Goal: Transaction & Acquisition: Purchase product/service

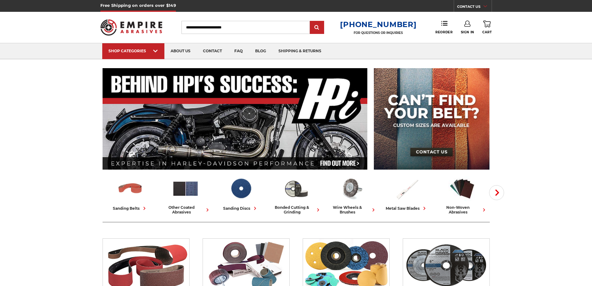
type input "**********"
click at [470, 25] on use at bounding box center [467, 24] width 6 height 6
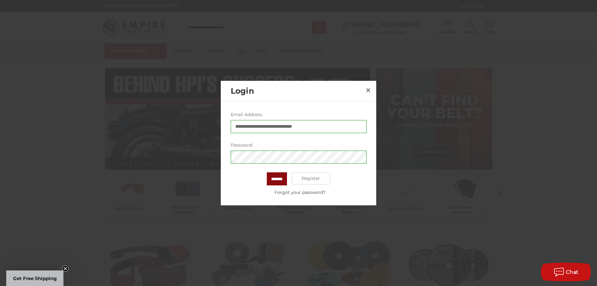
click at [282, 179] on input "*******" at bounding box center [277, 178] width 20 height 13
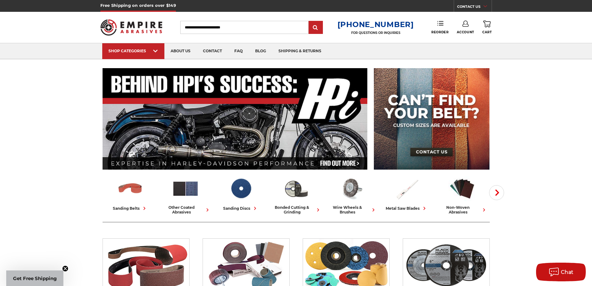
click at [438, 27] on link "Reorder" at bounding box center [439, 27] width 17 height 13
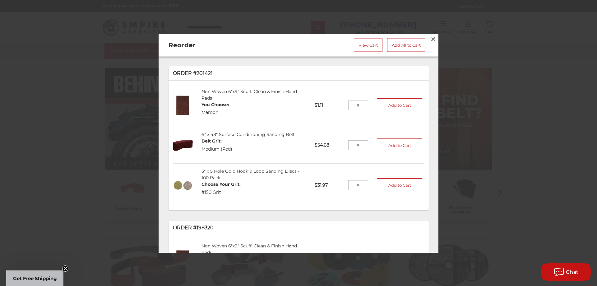
click at [356, 141] on input "tel" at bounding box center [358, 145] width 20 height 10
type input "*"
click at [399, 141] on button "Add to Cart" at bounding box center [399, 145] width 45 height 14
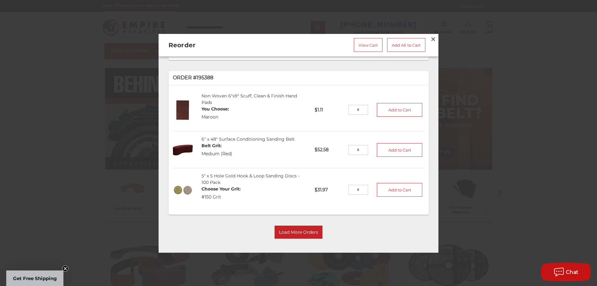
scroll to position [304, 0]
click at [302, 229] on button "Load More Orders" at bounding box center [298, 231] width 48 height 13
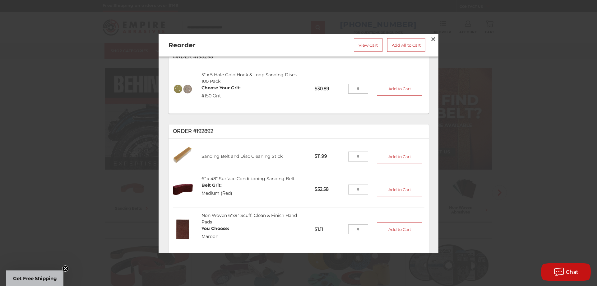
scroll to position [480, 0]
click at [354, 155] on input "tel" at bounding box center [358, 155] width 20 height 10
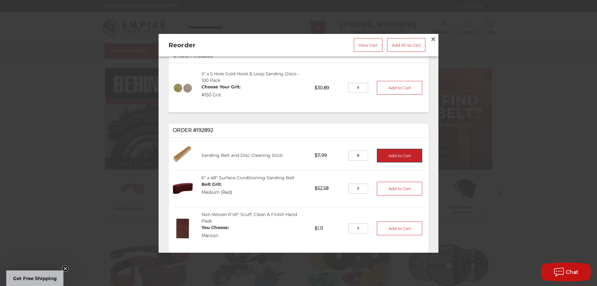
type input "*"
click at [387, 151] on button "Add to Cart" at bounding box center [399, 156] width 45 height 14
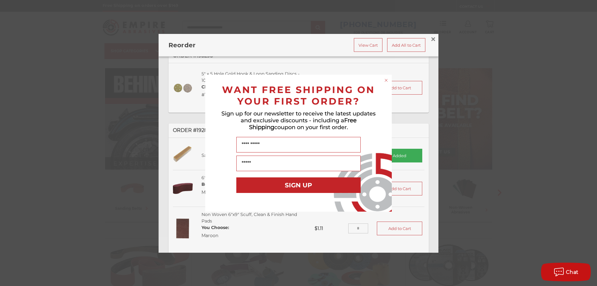
click at [385, 82] on circle "Close dialog" at bounding box center [386, 80] width 6 height 6
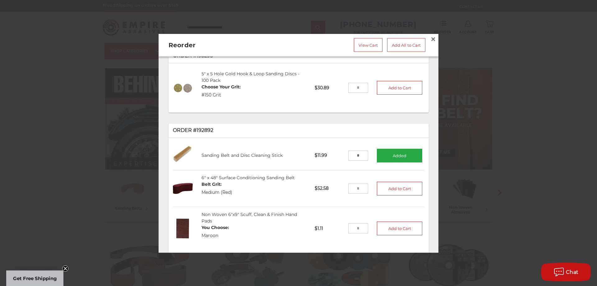
click at [390, 152] on button "Added" at bounding box center [399, 156] width 45 height 14
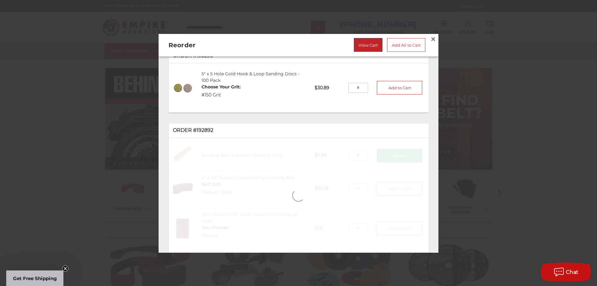
click at [364, 43] on link "View Cart" at bounding box center [368, 45] width 29 height 14
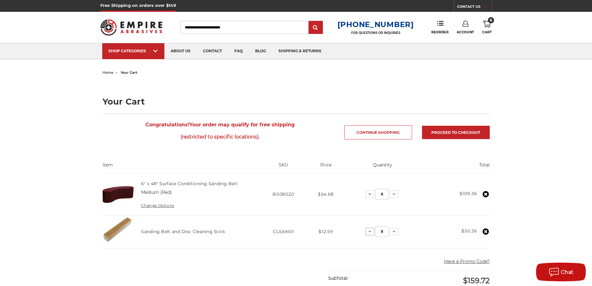
click at [369, 231] on use at bounding box center [369, 232] width 2 height 2
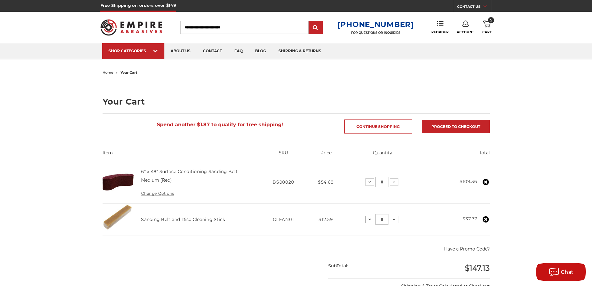
click at [369, 219] on icon at bounding box center [369, 219] width 5 height 5
click at [437, 24] on icon at bounding box center [440, 23] width 6 height 6
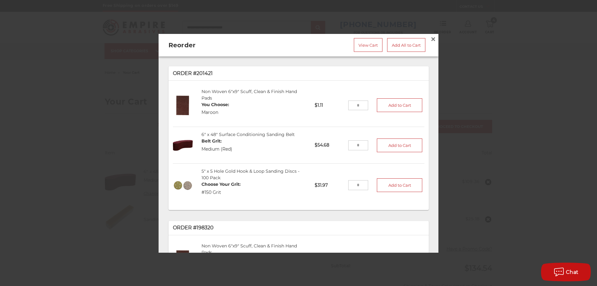
click at [354, 182] on input "tel" at bounding box center [358, 185] width 20 height 10
type input "*"
click at [389, 180] on button "Add to Cart" at bounding box center [399, 185] width 45 height 14
click at [0, 0] on div at bounding box center [0, 0] width 0 height 0
click at [359, 44] on link "View Cart" at bounding box center [368, 45] width 29 height 14
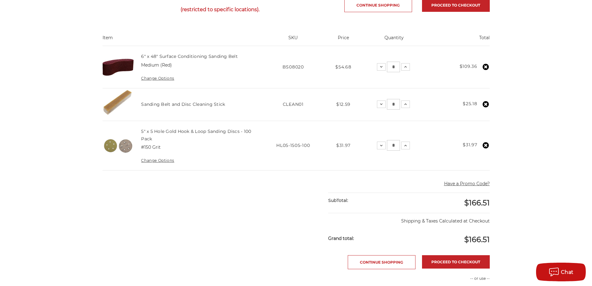
scroll to position [176, 0]
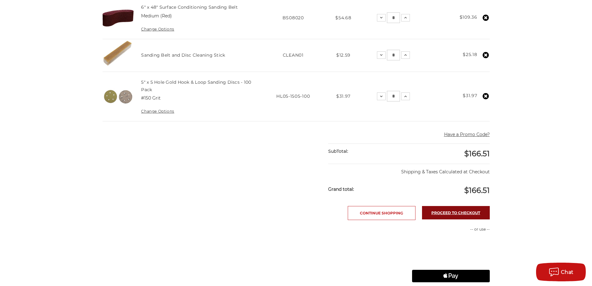
click at [449, 213] on link "Proceed to checkout" at bounding box center [456, 212] width 68 height 13
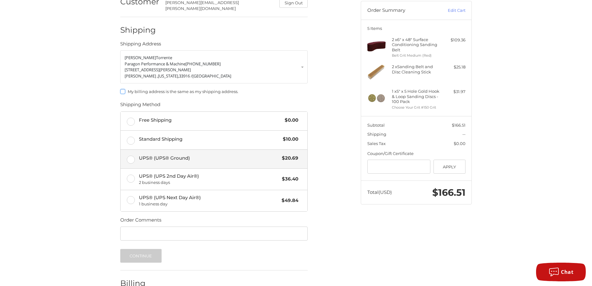
scroll to position [62, 0]
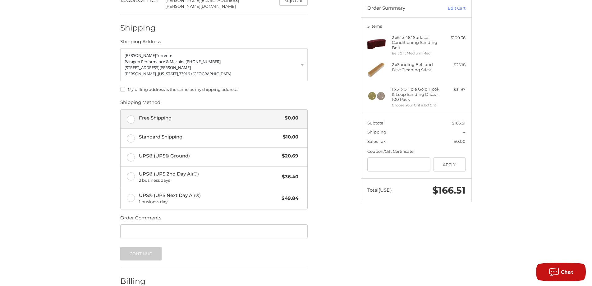
click at [129, 116] on label "Free Shipping $0.00" at bounding box center [214, 118] width 187 height 19
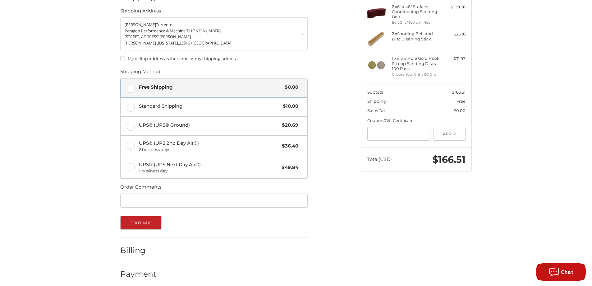
scroll to position [94, 0]
click at [145, 216] on button "Continue" at bounding box center [140, 222] width 41 height 14
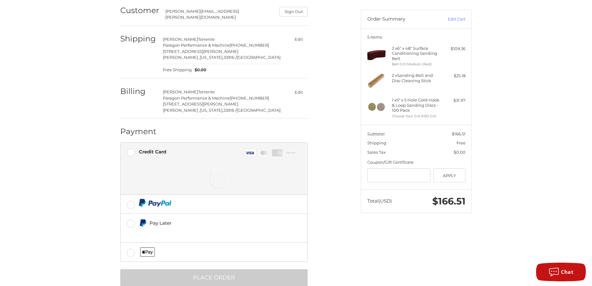
scroll to position [61, 0]
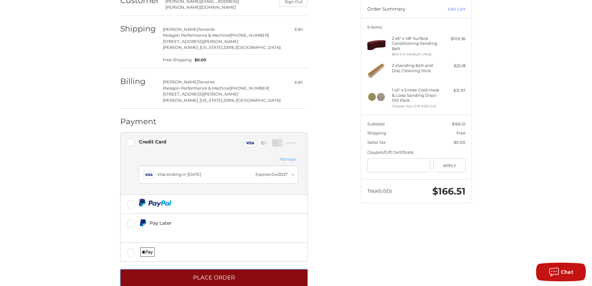
click at [225, 273] on button "Place Order" at bounding box center [213, 277] width 187 height 17
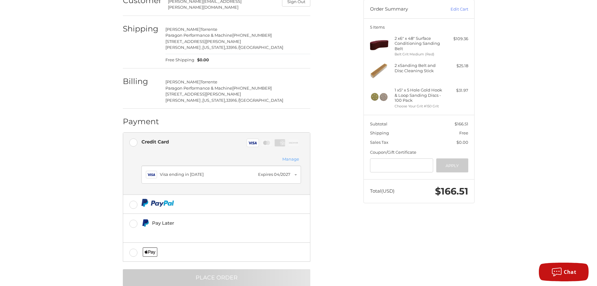
scroll to position [0, 0]
